Goal: Find specific page/section: Find specific page/section

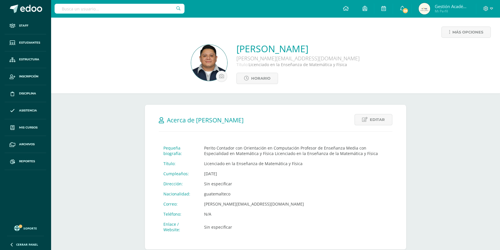
click at [140, 14] on div at bounding box center [120, 8] width 130 height 17
click at [139, 10] on input "text" at bounding box center [120, 9] width 130 height 10
type input "Rodolfo"
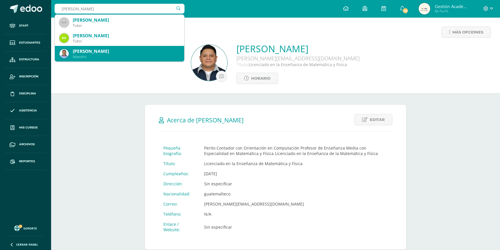
click at [94, 54] on div "Rodolfo Carranza Ramírez" at bounding box center [126, 51] width 107 height 6
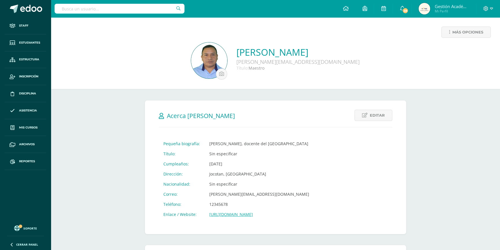
click at [236, 215] on link "https://www.youtube.com/watch?v=6Cfw38qnEgw" at bounding box center [231, 213] width 44 height 5
click at [148, 9] on input "text" at bounding box center [120, 9] width 130 height 10
type input "Eleaneth"
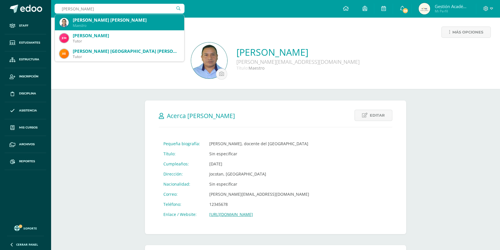
click at [84, 23] on div "Maestro" at bounding box center [126, 25] width 107 height 5
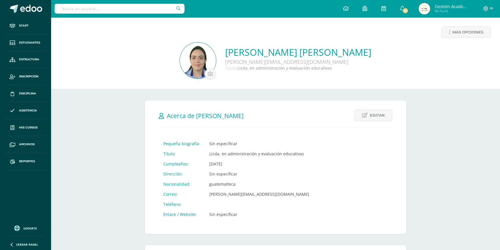
click at [139, 10] on input "text" at bounding box center [120, 9] width 130 height 10
type input "David"
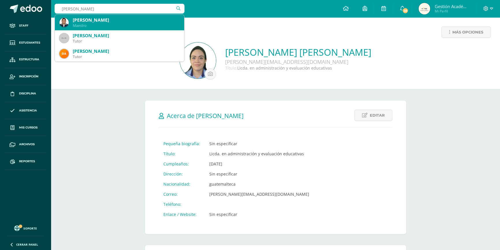
click at [111, 23] on div "Maestro" at bounding box center [126, 25] width 107 height 5
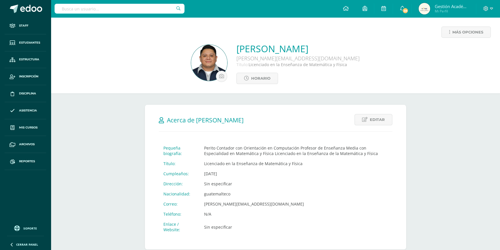
click at [90, 9] on input "text" at bounding box center [120, 9] width 130 height 10
type input "Soberano"
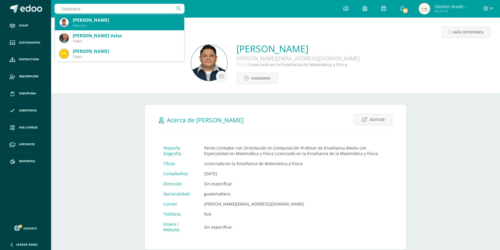
click at [97, 24] on div "Maestro" at bounding box center [126, 25] width 107 height 5
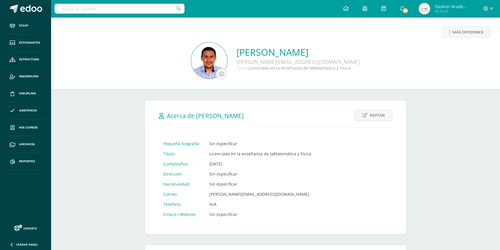
click at [98, 10] on input "text" at bounding box center [120, 9] width 130 height 10
type input "[PERSON_NAME]"
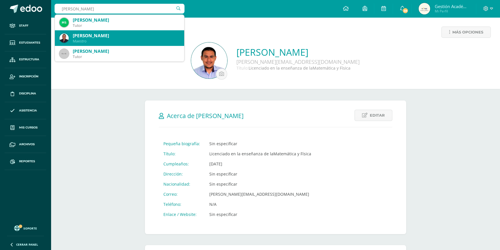
click at [100, 35] on div "[PERSON_NAME]" at bounding box center [126, 36] width 107 height 6
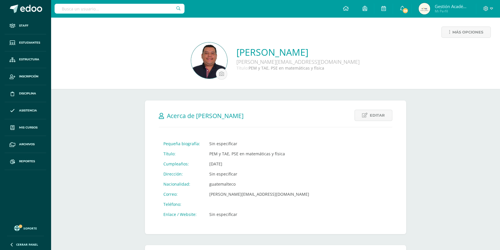
click at [130, 11] on input "text" at bounding box center [120, 9] width 130 height 10
type input "Luz Vi"
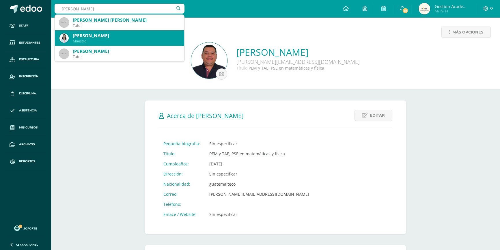
click at [92, 42] on div "Maestro" at bounding box center [126, 41] width 107 height 5
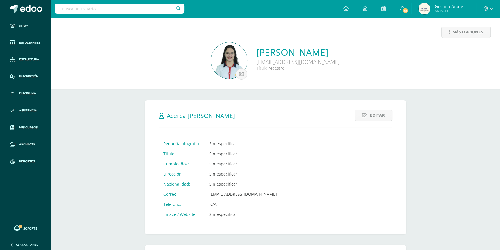
click at [84, 6] on input "text" at bounding box center [120, 9] width 130 height 10
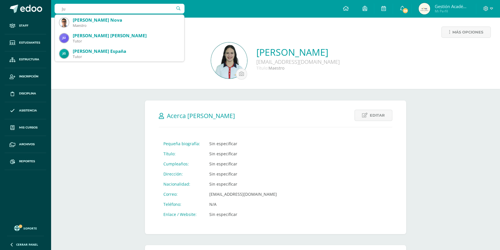
type input "J"
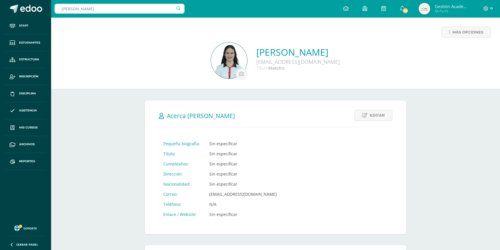
type input "Manuel"
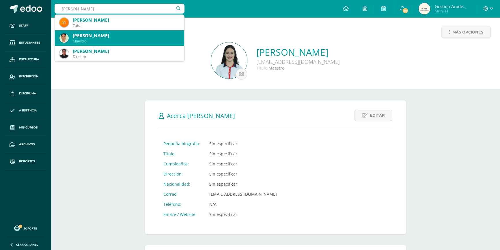
click at [117, 40] on div "Maestro" at bounding box center [126, 41] width 107 height 5
